Goal: Task Accomplishment & Management: Manage account settings

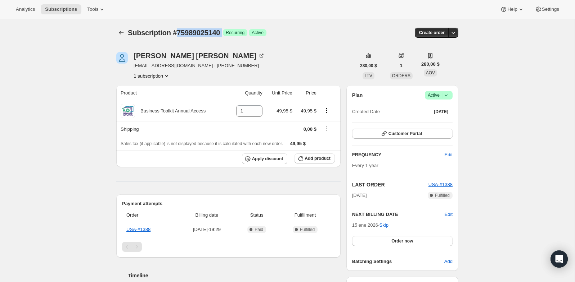
drag, startPoint x: 231, startPoint y: 31, endPoint x: 178, endPoint y: 34, distance: 52.2
click at [178, 34] on div "Subscription #75989025140 Logrado Recurring Logrado Active" at bounding box center [232, 33] width 208 height 10
click at [445, 97] on icon at bounding box center [445, 95] width 7 height 7
click at [441, 110] on span "Pause subscription" at bounding box center [436, 108] width 40 height 5
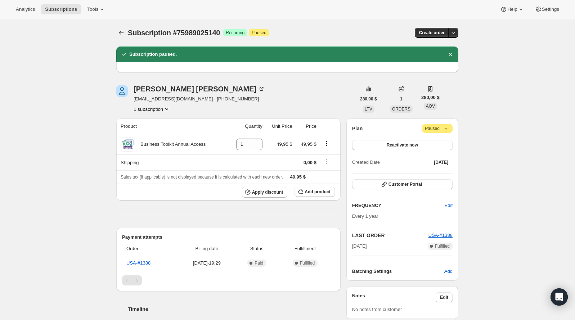
click at [431, 129] on span "Paused |" at bounding box center [437, 128] width 25 height 7
click at [422, 142] on span "Cancel subscription" at bounding box center [434, 142] width 41 height 5
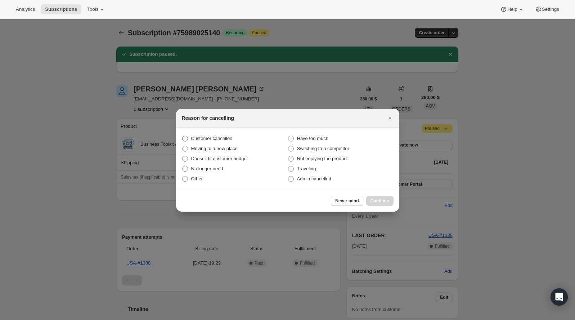
click at [230, 139] on span "Customer cancelled" at bounding box center [211, 138] width 41 height 5
click at [182, 136] on input "Customer cancelled" at bounding box center [182, 136] width 0 height 0
radio input "true"
click at [380, 200] on span "Continue" at bounding box center [379, 201] width 19 height 6
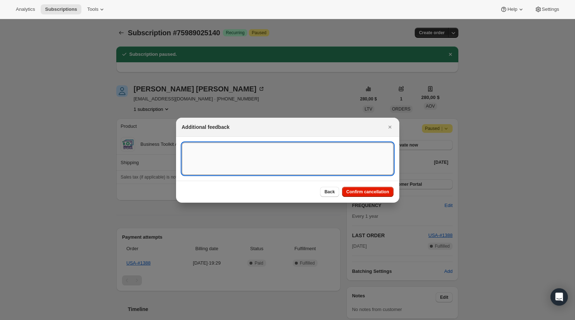
click at [271, 165] on textarea ":rds:" at bounding box center [288, 158] width 212 height 32
type textarea "Customer cancelled BA agreement."
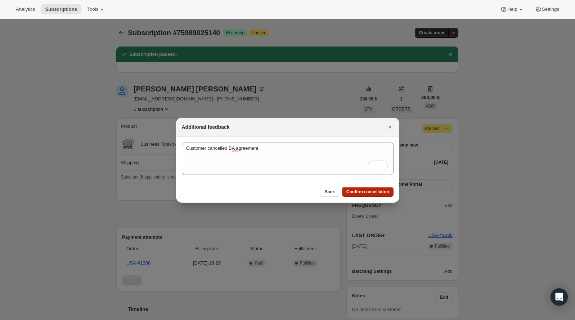
click at [361, 192] on span "Confirm cancellation" at bounding box center [367, 192] width 43 height 6
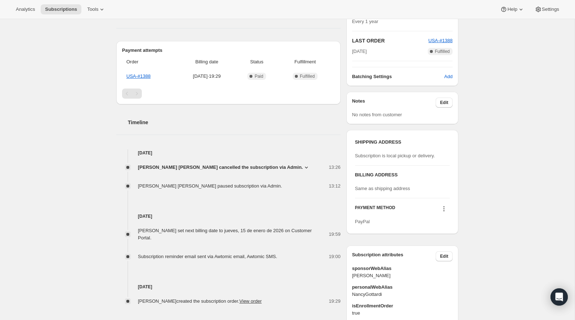
scroll to position [219, 0]
click at [280, 166] on div "[PERSON_NAME] [PERSON_NAME] cancelled the subscription via Admin." at bounding box center [226, 168] width 176 height 7
click at [303, 166] on icon at bounding box center [306, 168] width 7 height 7
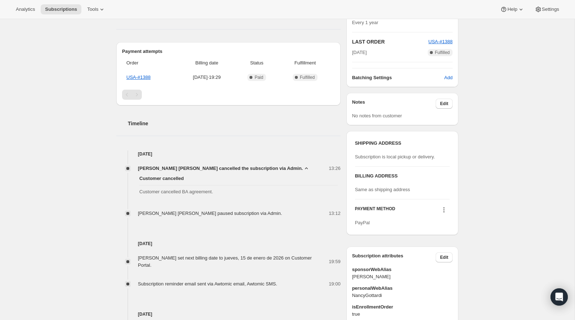
scroll to position [0, 0]
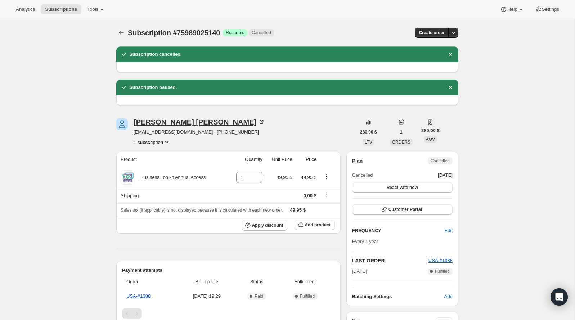
click at [159, 118] on div "[PERSON_NAME]" at bounding box center [198, 121] width 131 height 7
